Goal: Task Accomplishment & Management: Manage account settings

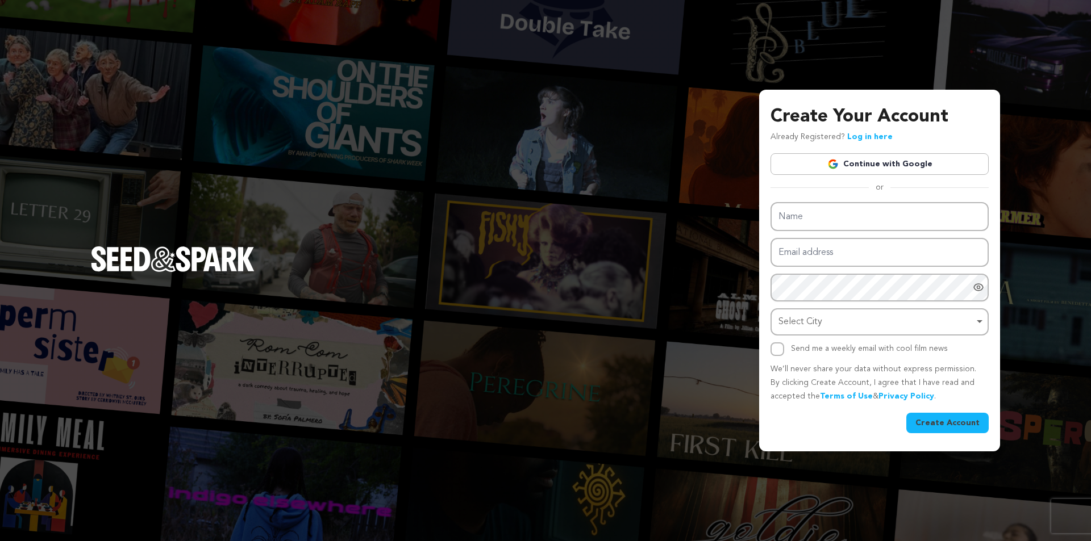
click at [824, 162] on link "Continue with Google" at bounding box center [879, 164] width 218 height 22
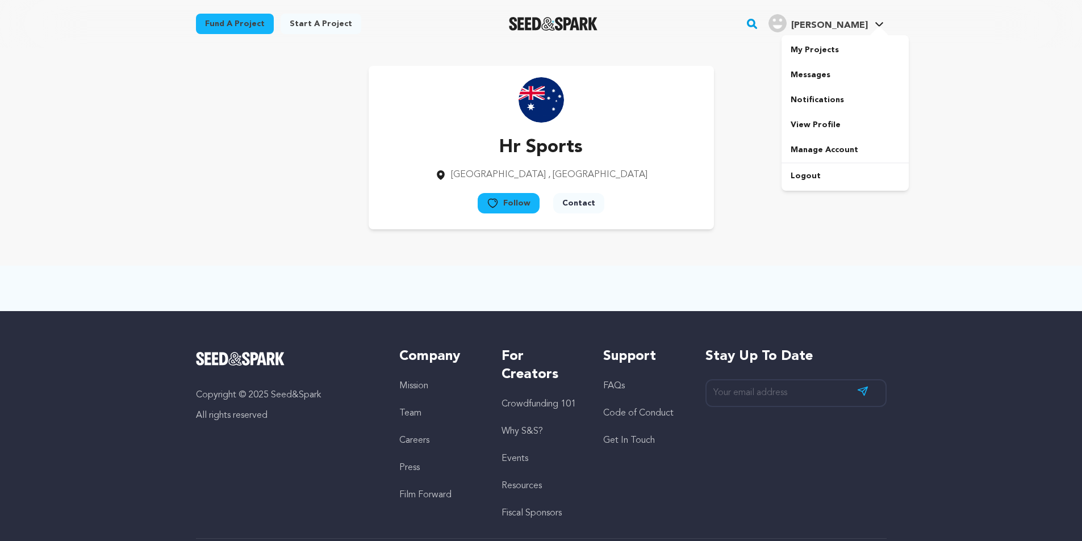
click at [858, 23] on span "[PERSON_NAME]" at bounding box center [829, 25] width 77 height 9
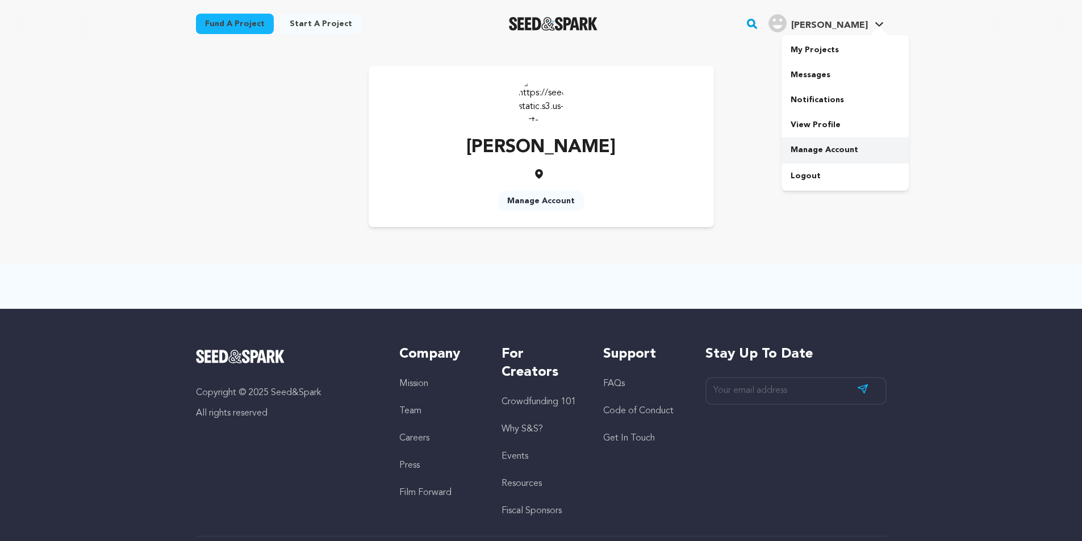
click at [813, 151] on link "Manage Account" at bounding box center [845, 149] width 127 height 25
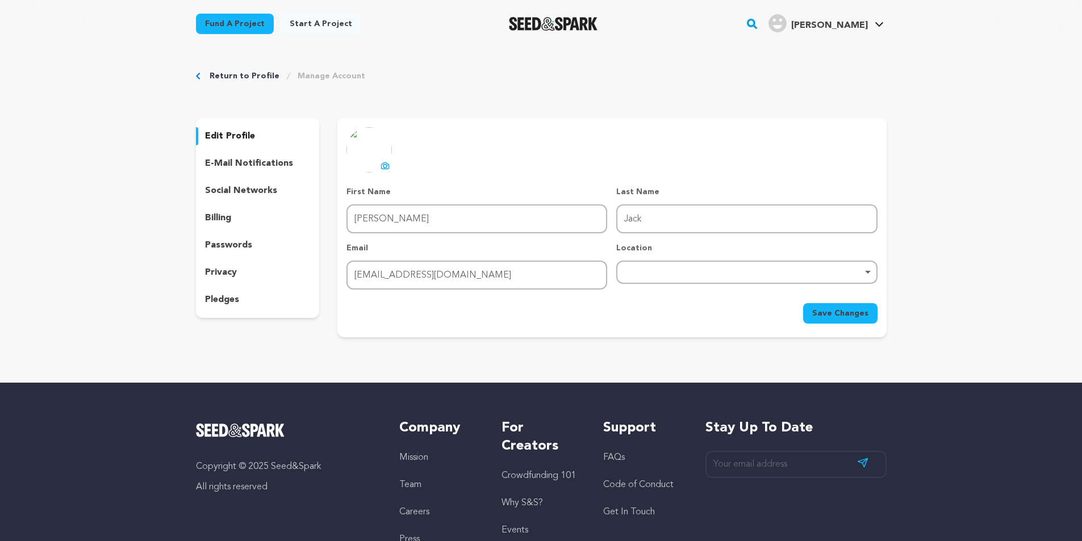
click at [670, 267] on div "Remove item" at bounding box center [746, 272] width 261 height 23
click at [655, 303] on input "search" at bounding box center [746, 303] width 258 height 26
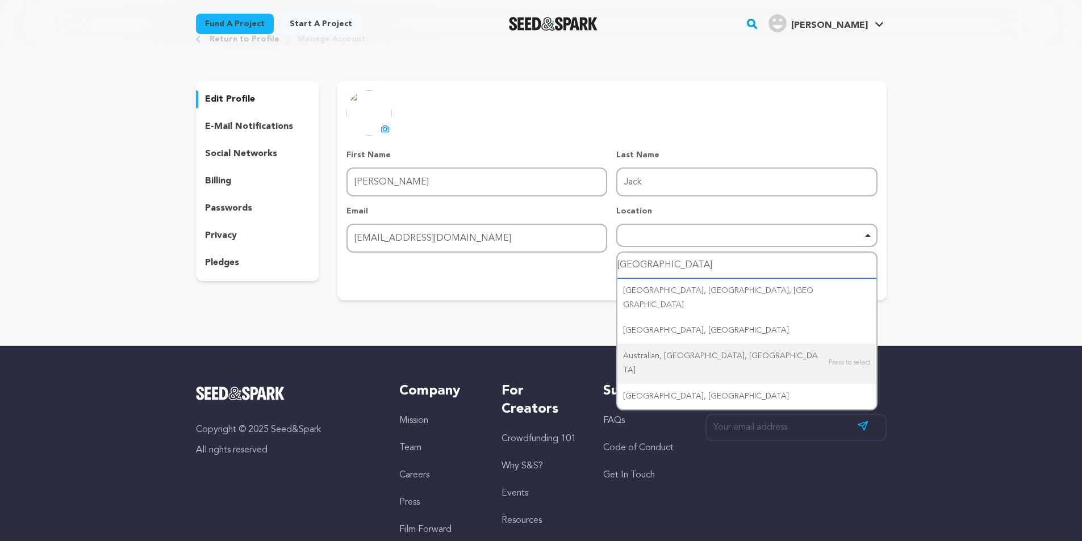
scroll to position [57, 0]
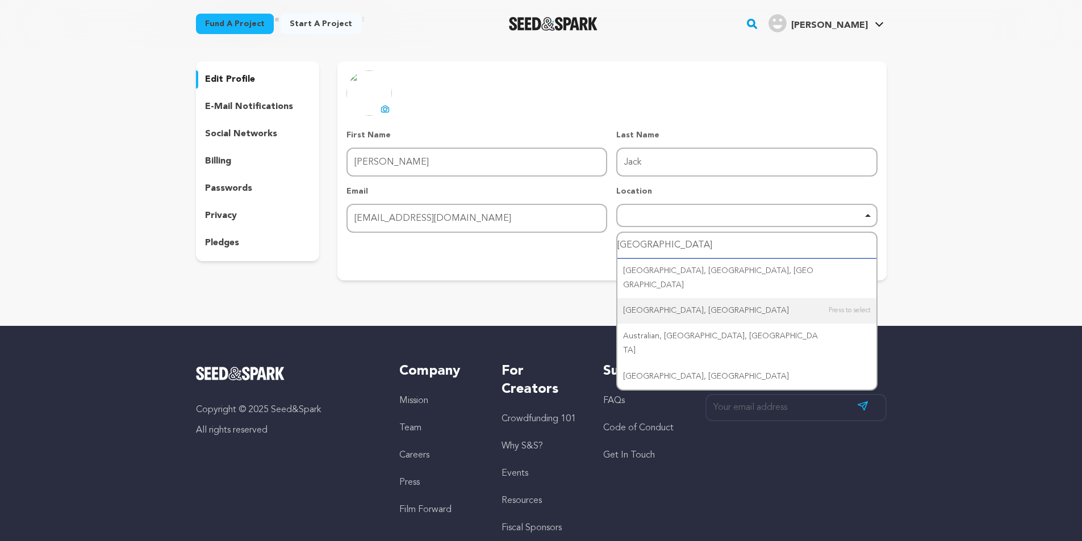
type input "[GEOGRAPHIC_DATA]"
click at [537, 306] on div "Return to Profile Manage Account edit profile e-mail notifications social netwo…" at bounding box center [541, 149] width 727 height 317
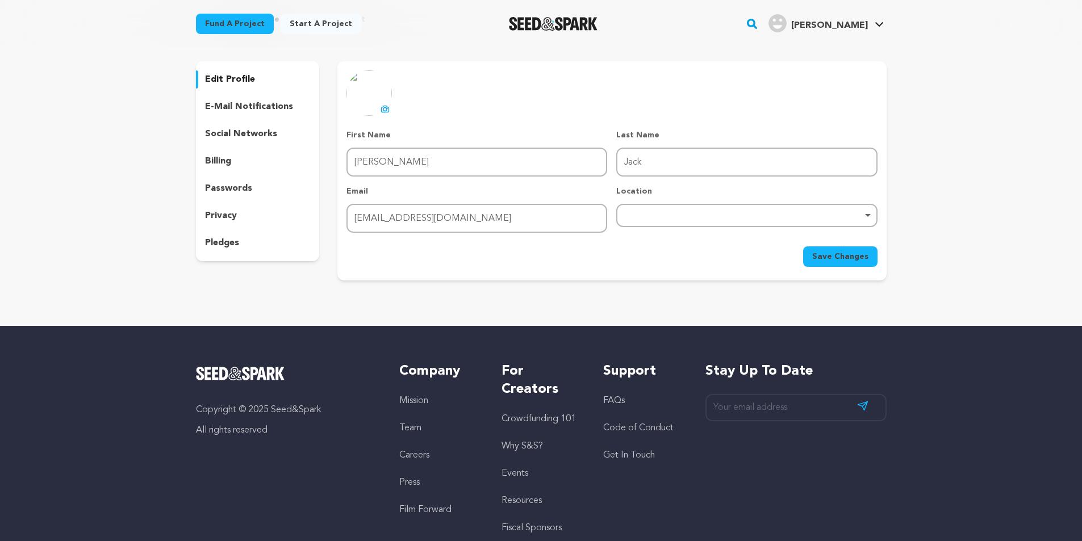
click at [842, 256] on span "Save Changes" at bounding box center [840, 256] width 56 height 11
click at [226, 78] on p "edit profile" at bounding box center [230, 80] width 50 height 14
click at [258, 135] on p "social networks" at bounding box center [241, 134] width 72 height 14
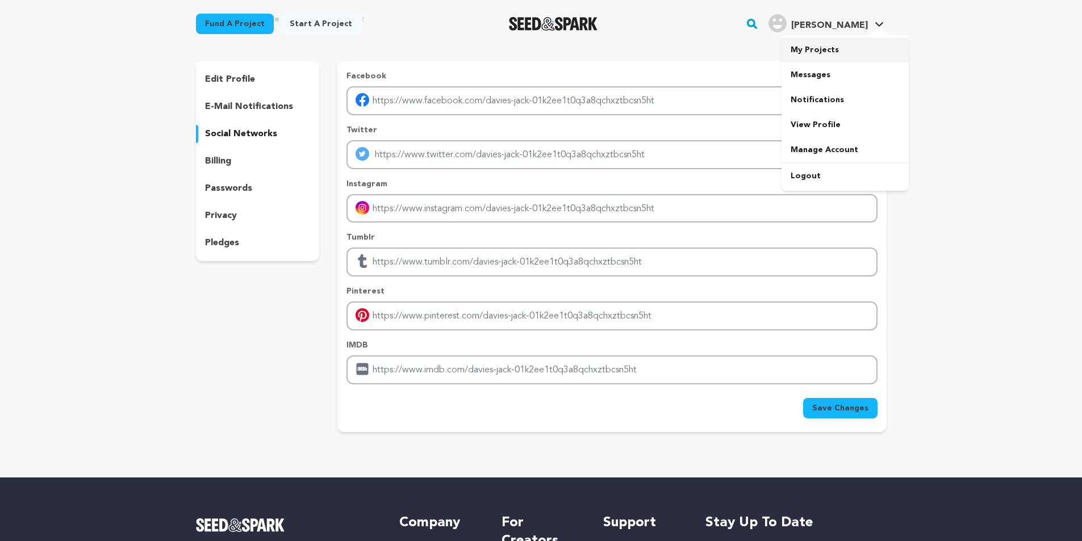
click at [816, 48] on link "My Projects" at bounding box center [845, 49] width 127 height 25
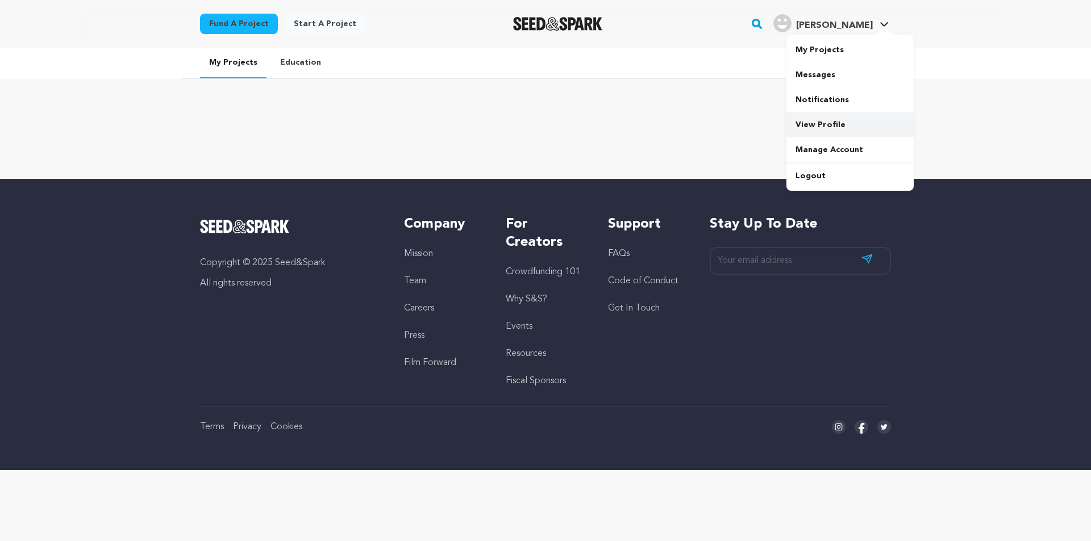
click at [822, 122] on link "View Profile" at bounding box center [849, 124] width 127 height 25
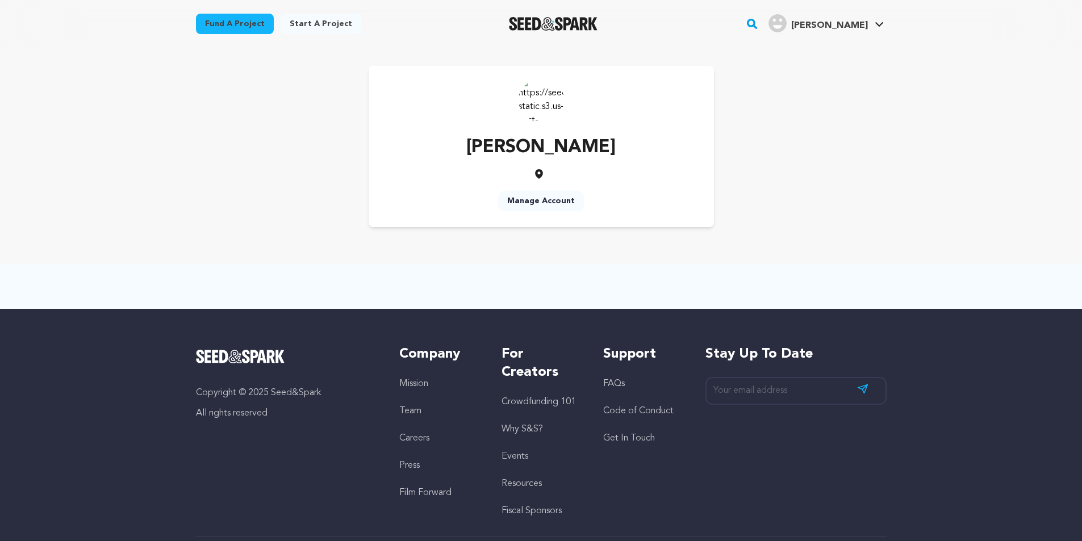
click at [521, 204] on link "Manage Account" at bounding box center [541, 201] width 86 height 20
